Goal: Task Accomplishment & Management: Manage account settings

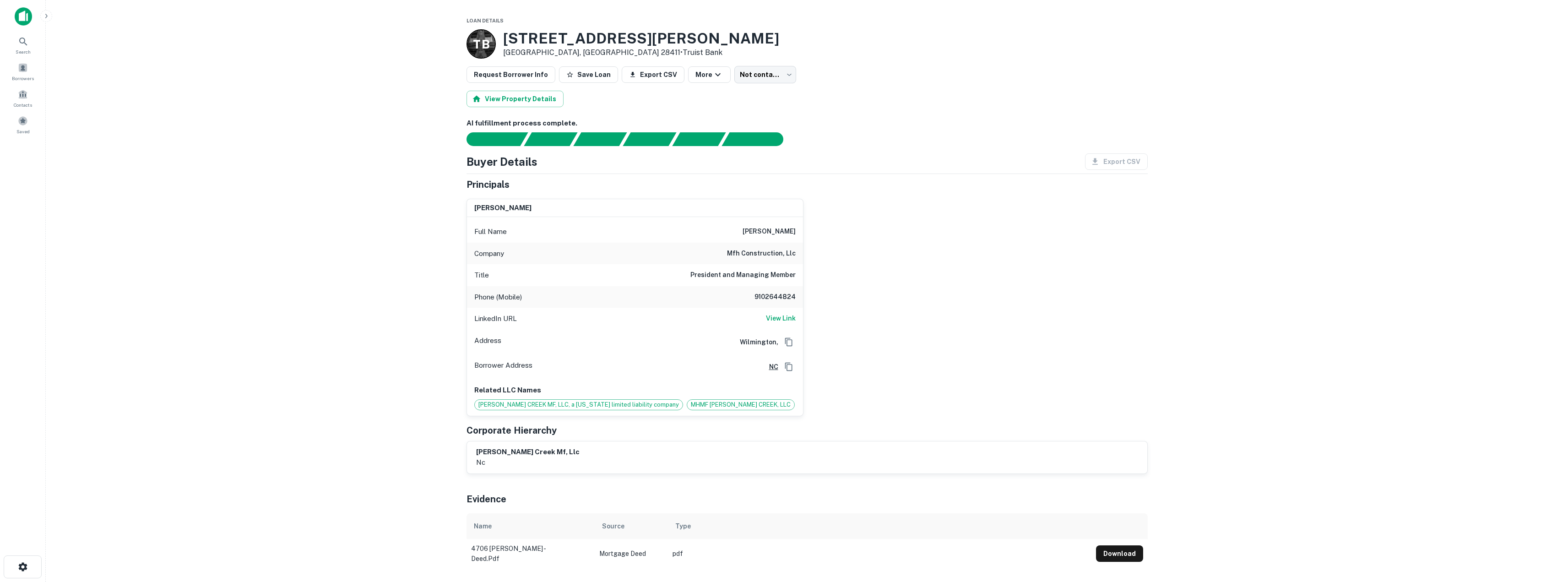
click at [22, 12] on img at bounding box center [23, 17] width 17 height 18
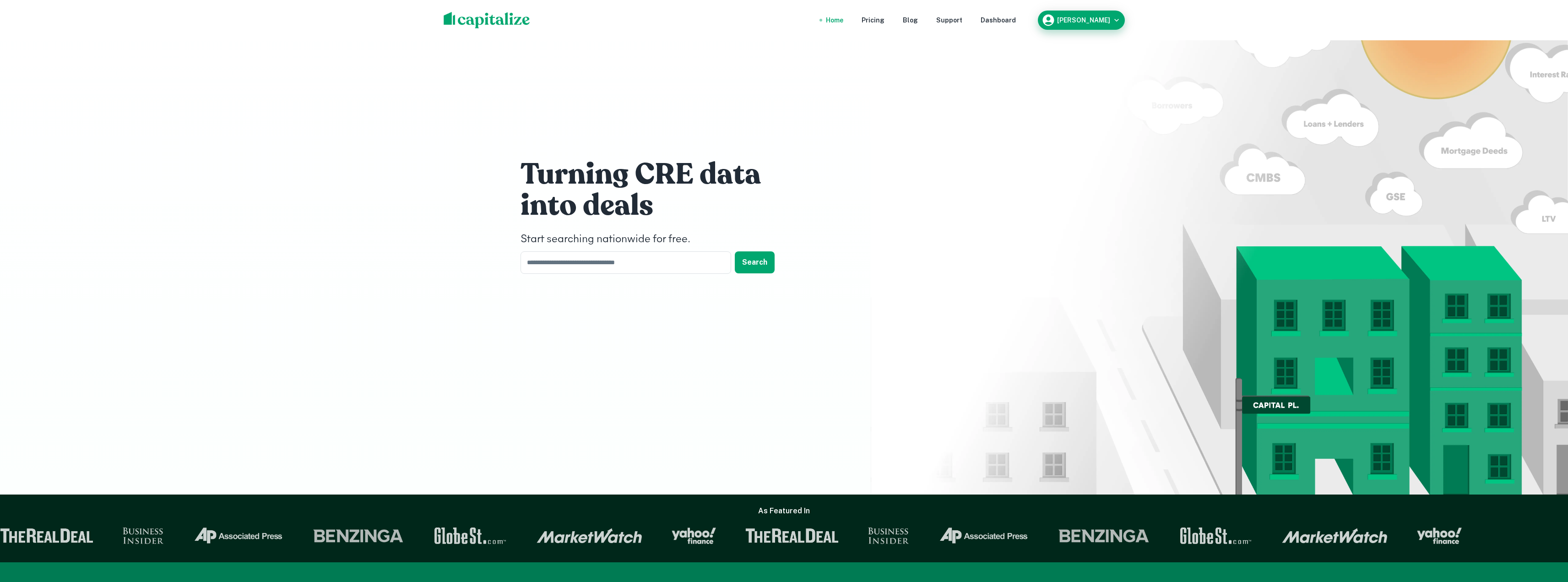
click at [1100, 23] on h6 "Justin Hechler" at bounding box center [1083, 20] width 53 height 6
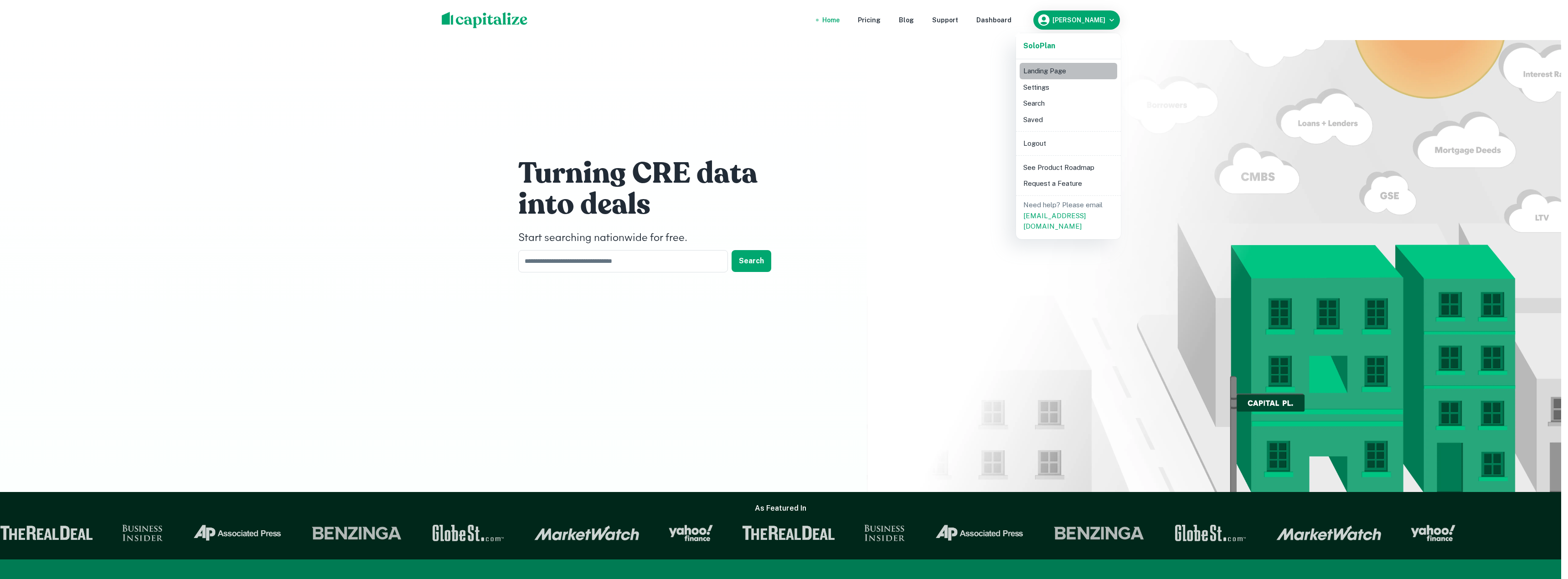
click at [1050, 73] on li "Landing Page" at bounding box center [1068, 71] width 97 height 16
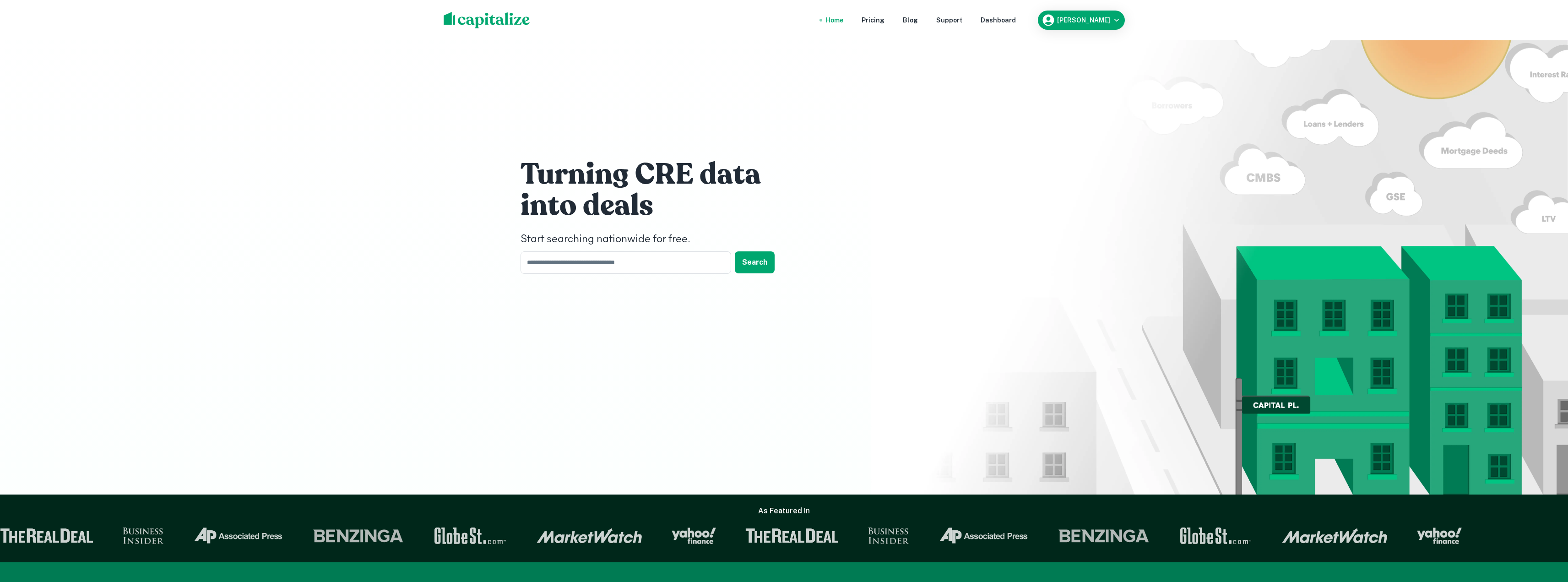
click at [483, 16] on img at bounding box center [487, 20] width 87 height 17
click at [1125, 20] on div "Home Pricing Blog Support Dashboard Justin Hechler" at bounding box center [784, 20] width 703 height 40
click at [1122, 20] on button "Justin Hechler" at bounding box center [1081, 20] width 87 height 19
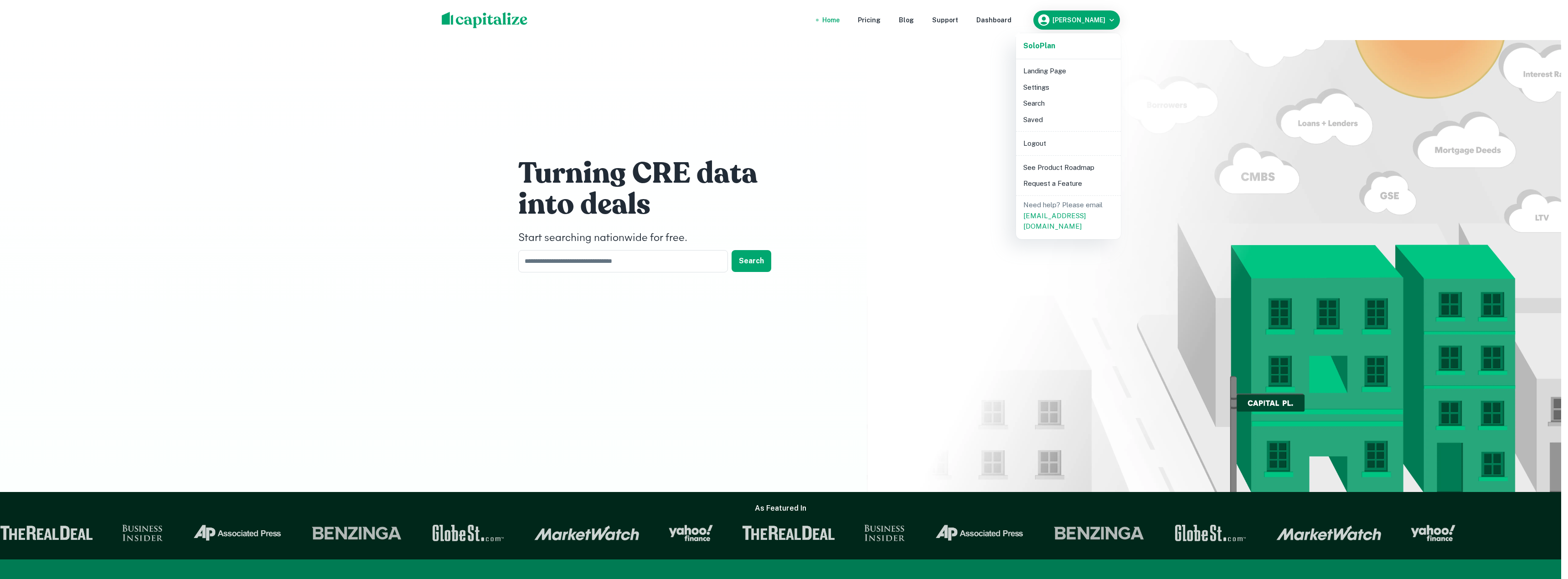
click at [1002, 18] on div at bounding box center [784, 290] width 1568 height 579
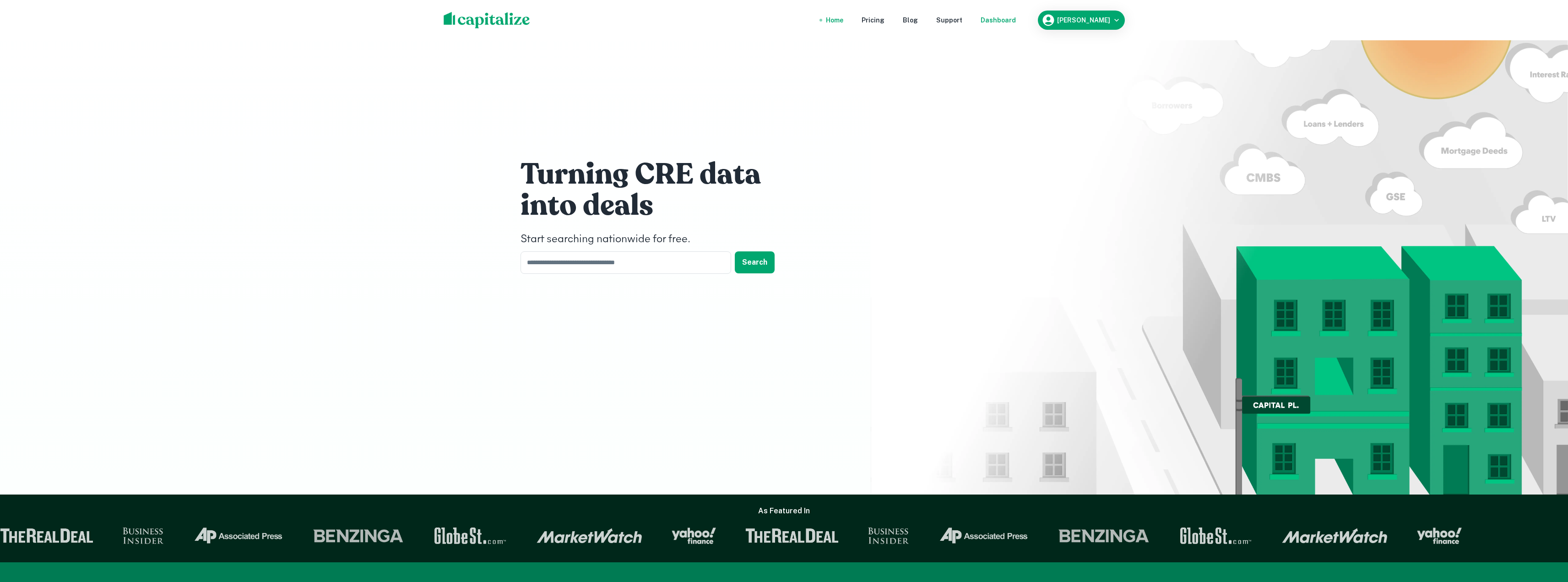
click at [1009, 21] on div "Dashboard" at bounding box center [998, 20] width 35 height 10
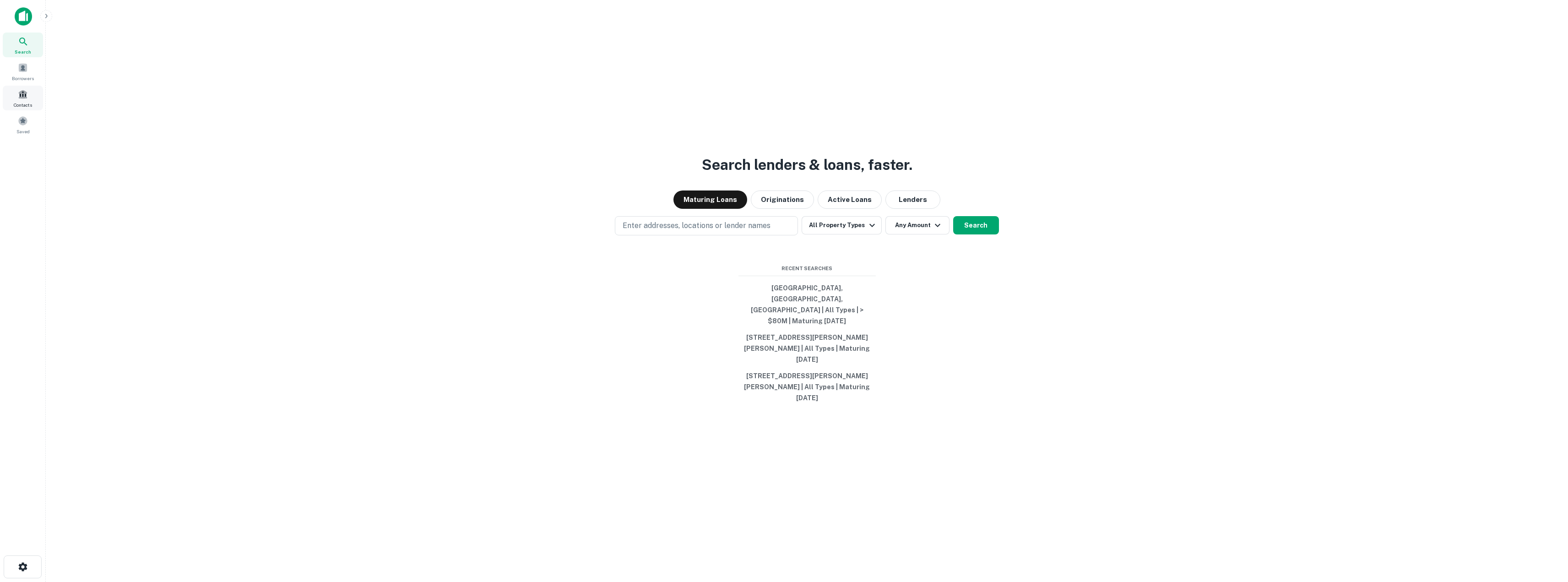
click at [26, 99] on span at bounding box center [23, 94] width 10 height 10
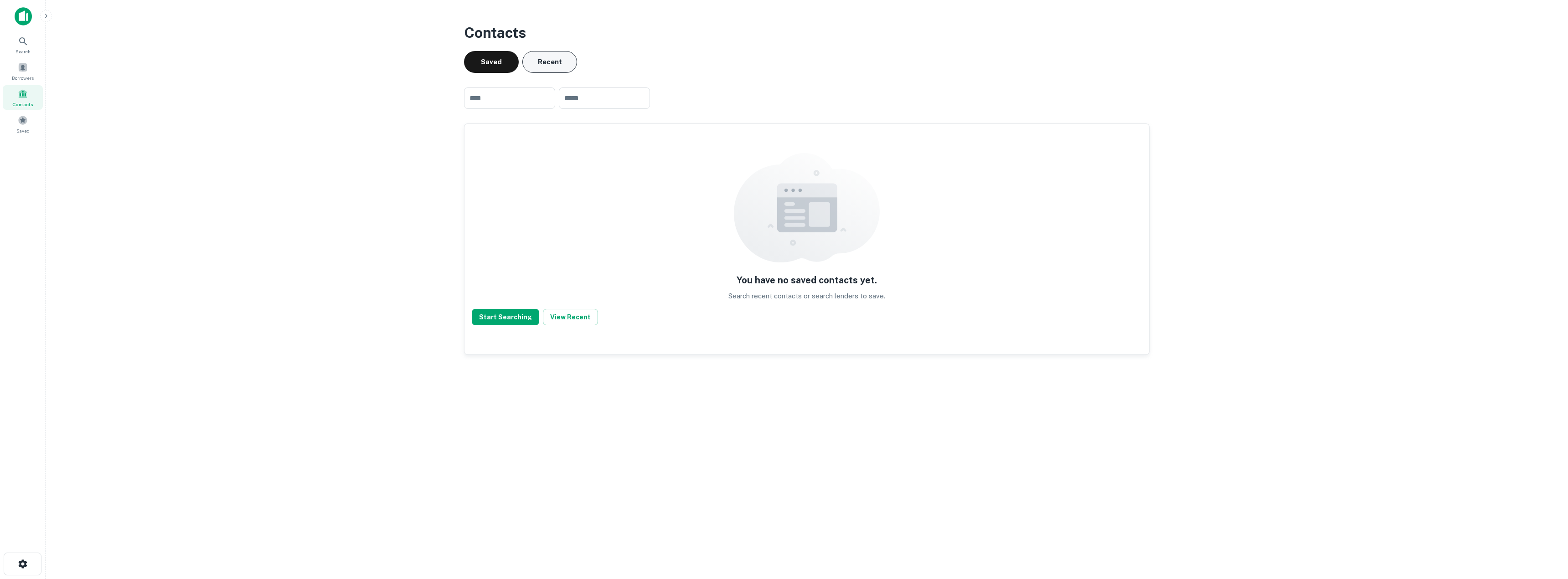
click at [550, 61] on button "Recent" at bounding box center [550, 62] width 55 height 22
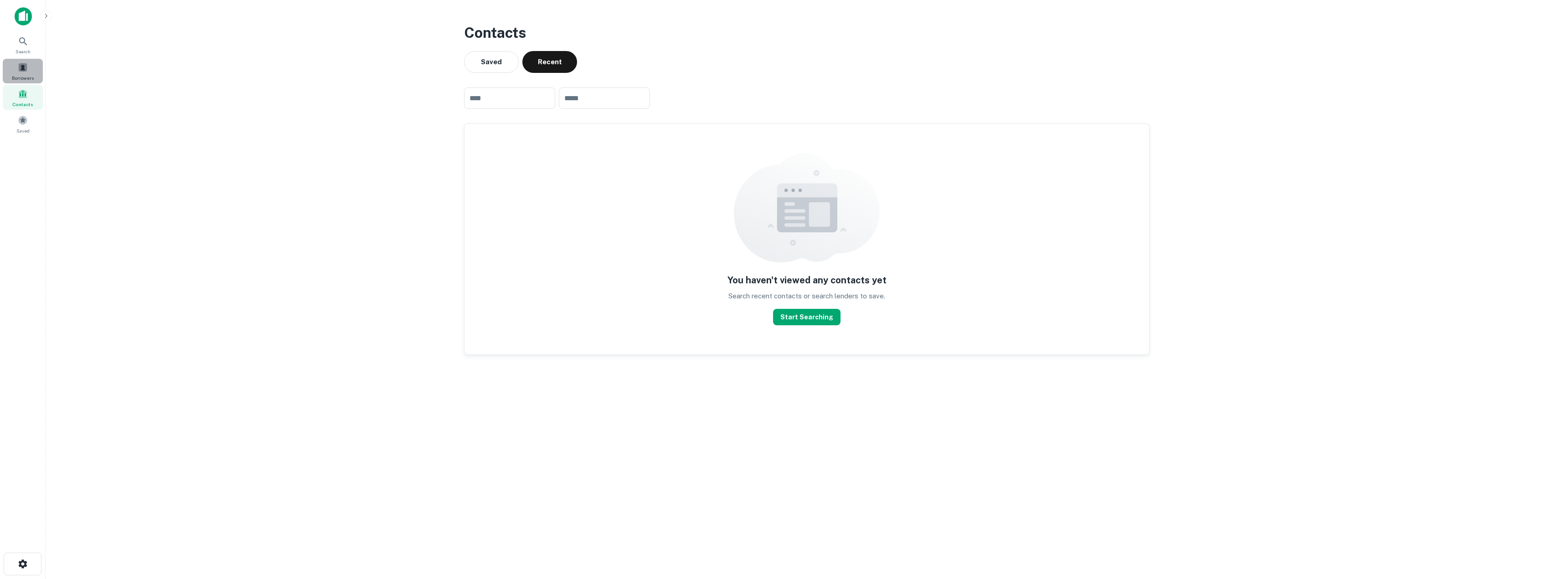
click at [17, 64] on div "Borrowers" at bounding box center [23, 71] width 40 height 24
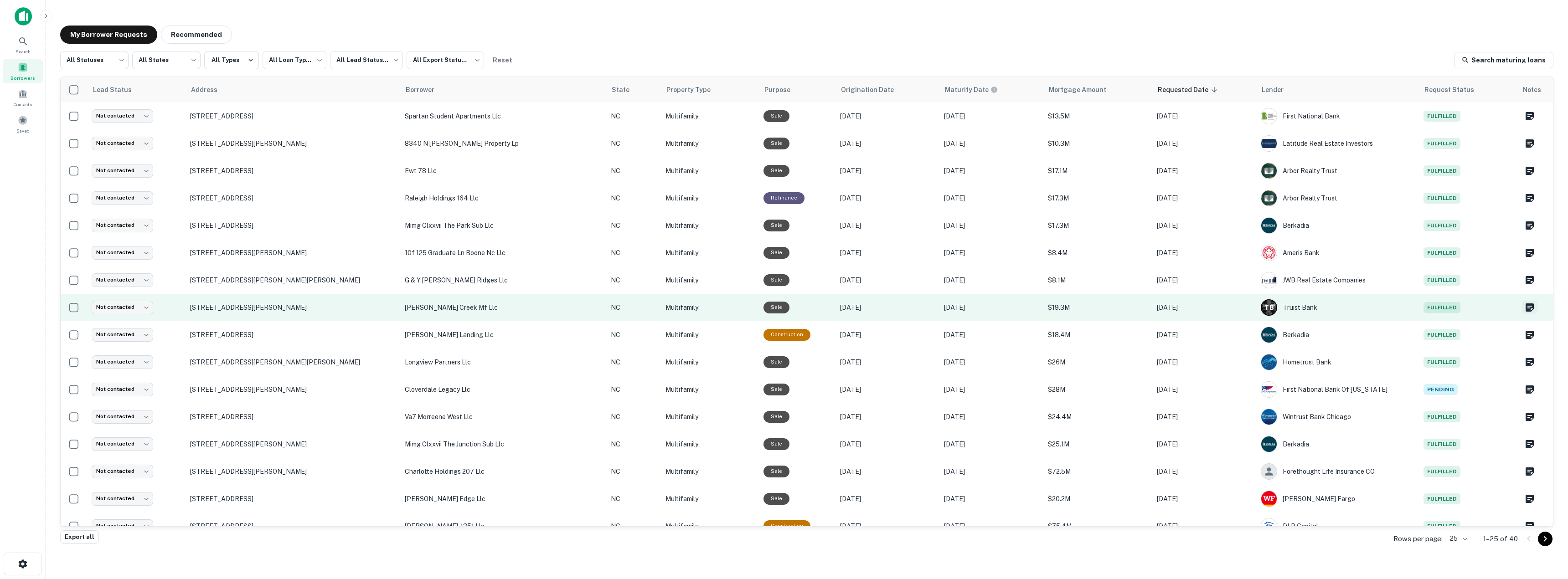
click at [1525, 307] on icon "Create a note for this borrower request" at bounding box center [1529, 307] width 8 height 8
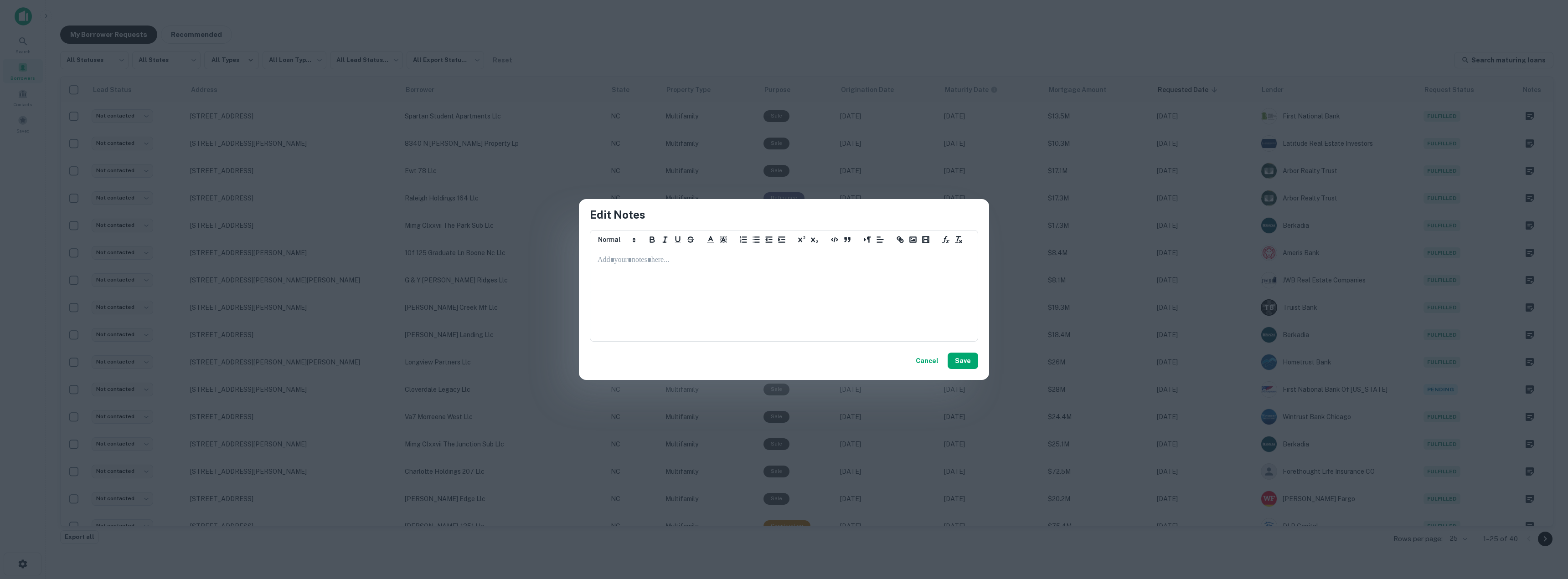
click at [899, 423] on div "Edit Notes ********* ********* ********* ********* ********* ********* ****** C…" at bounding box center [784, 290] width 1568 height 579
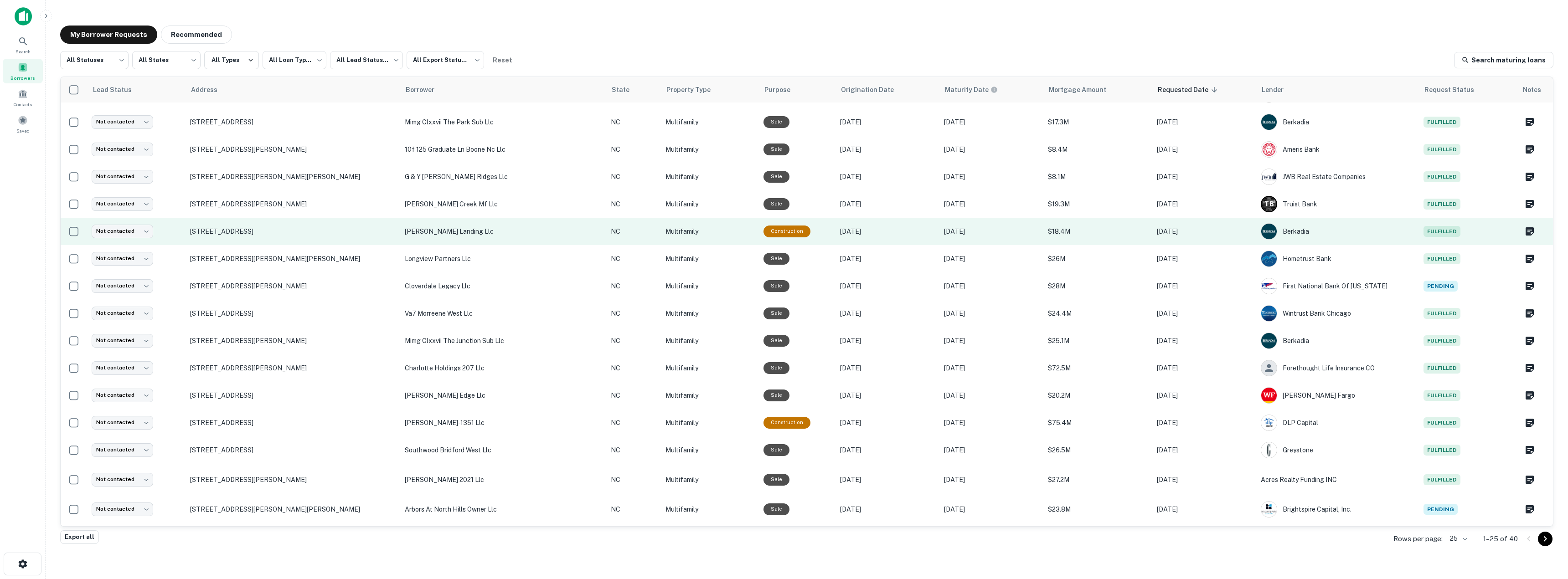
scroll to position [269, 0]
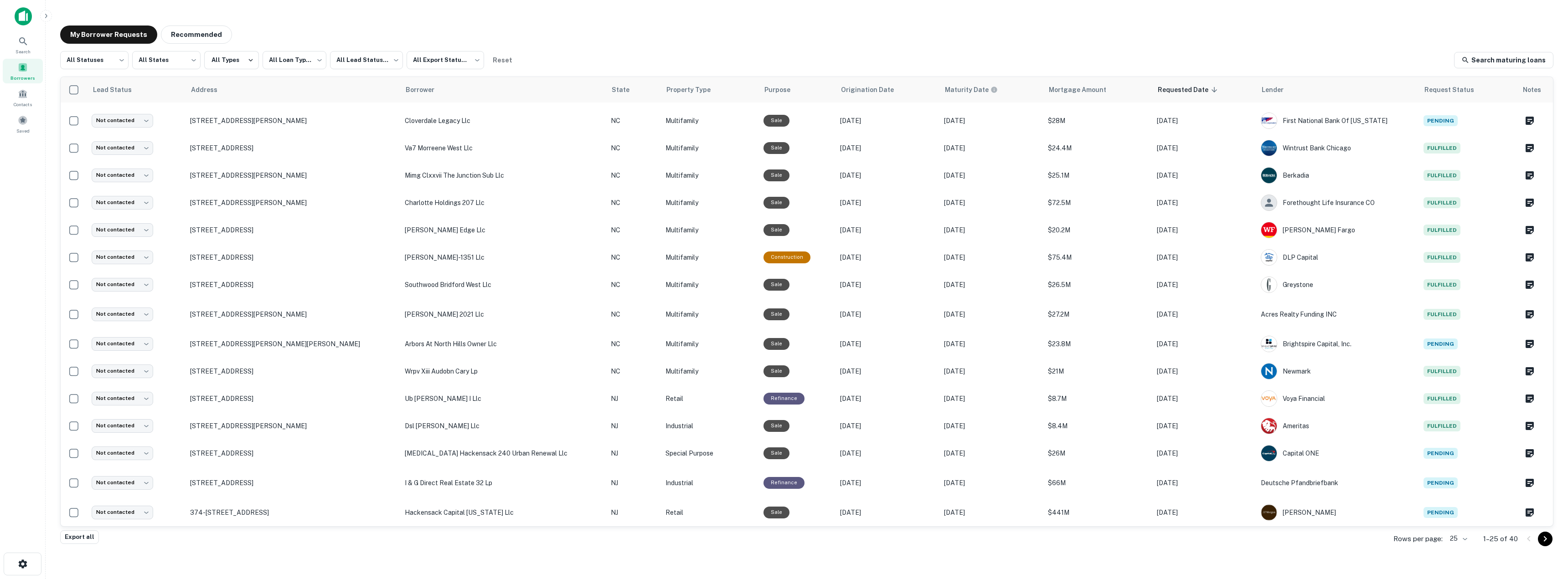
click at [1051, 16] on main "**********" at bounding box center [807, 290] width 1522 height 579
click at [1031, 23] on div "**********" at bounding box center [807, 279] width 1508 height 521
